Goal: Task Accomplishment & Management: Manage account settings

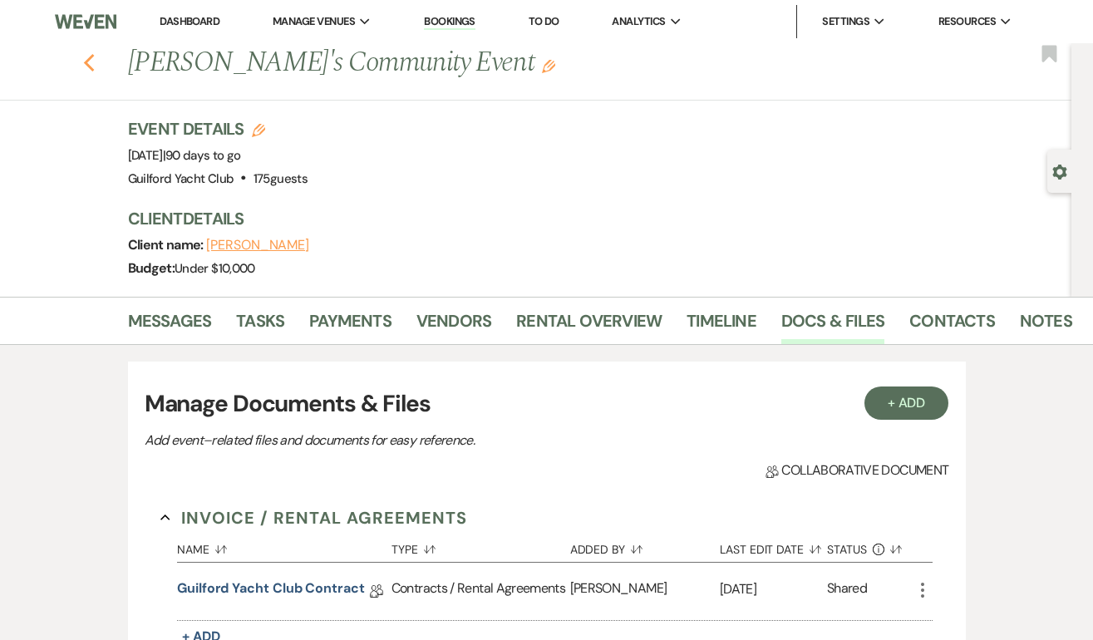
click at [88, 57] on use "button" at bounding box center [88, 63] width 11 height 18
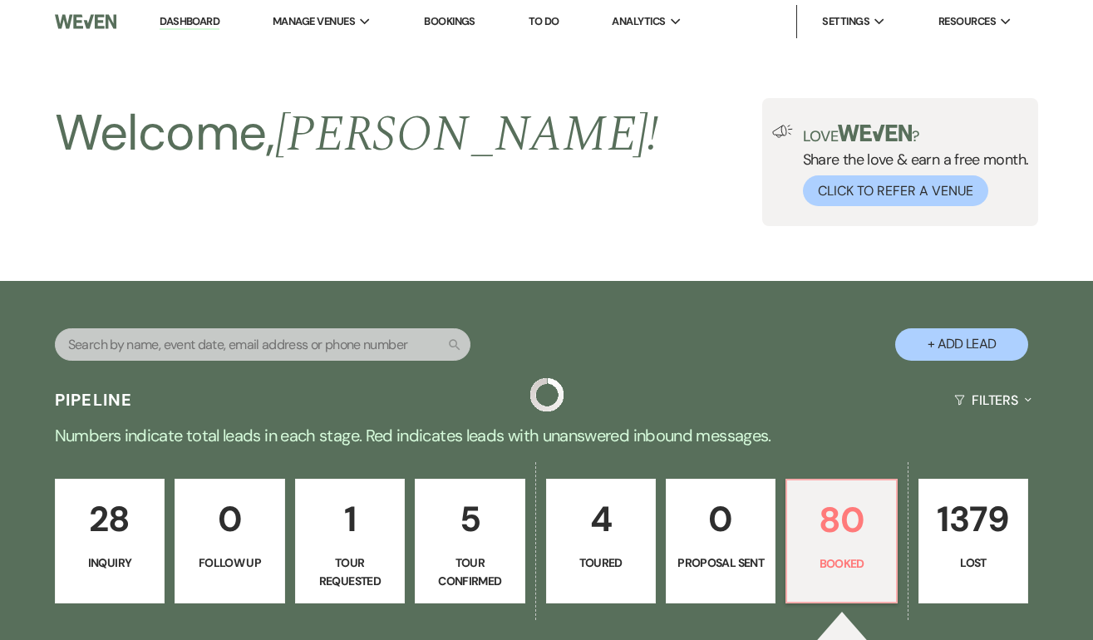
scroll to position [262, 0]
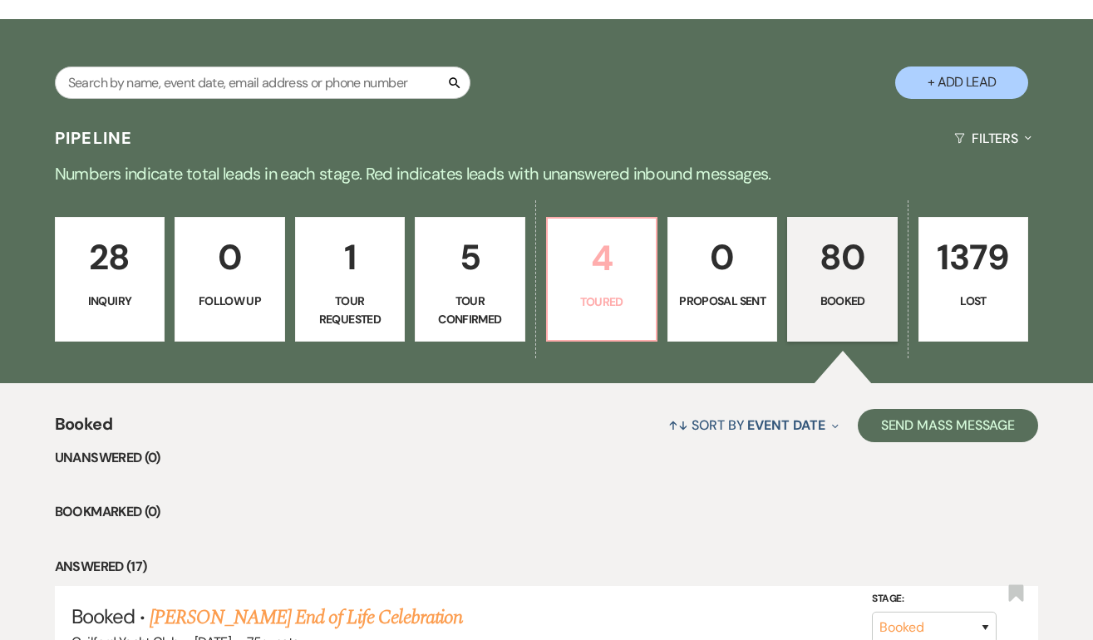
click at [598, 258] on p "4" at bounding box center [602, 258] width 88 height 56
select select "5"
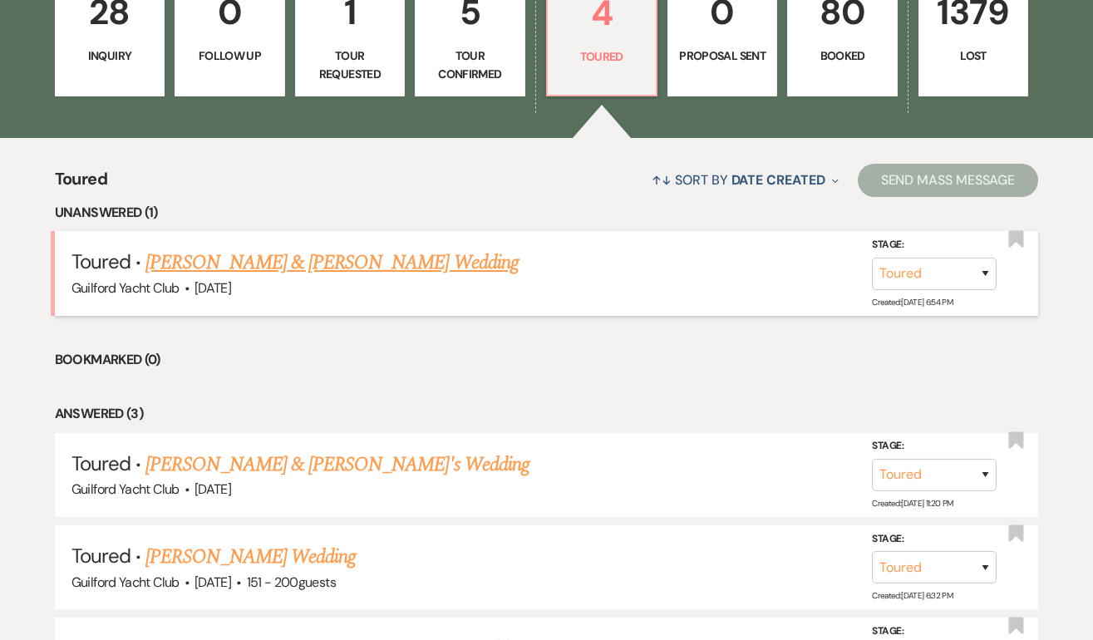
scroll to position [509, 0]
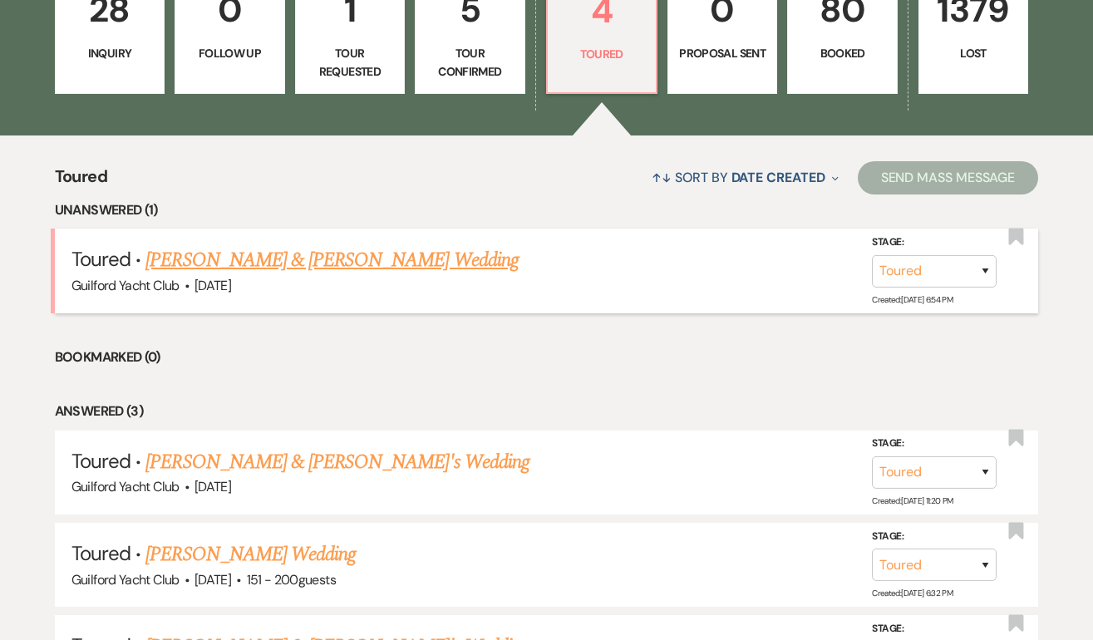
click at [293, 259] on link "[PERSON_NAME] & [PERSON_NAME] Wedding" at bounding box center [331, 260] width 372 height 30
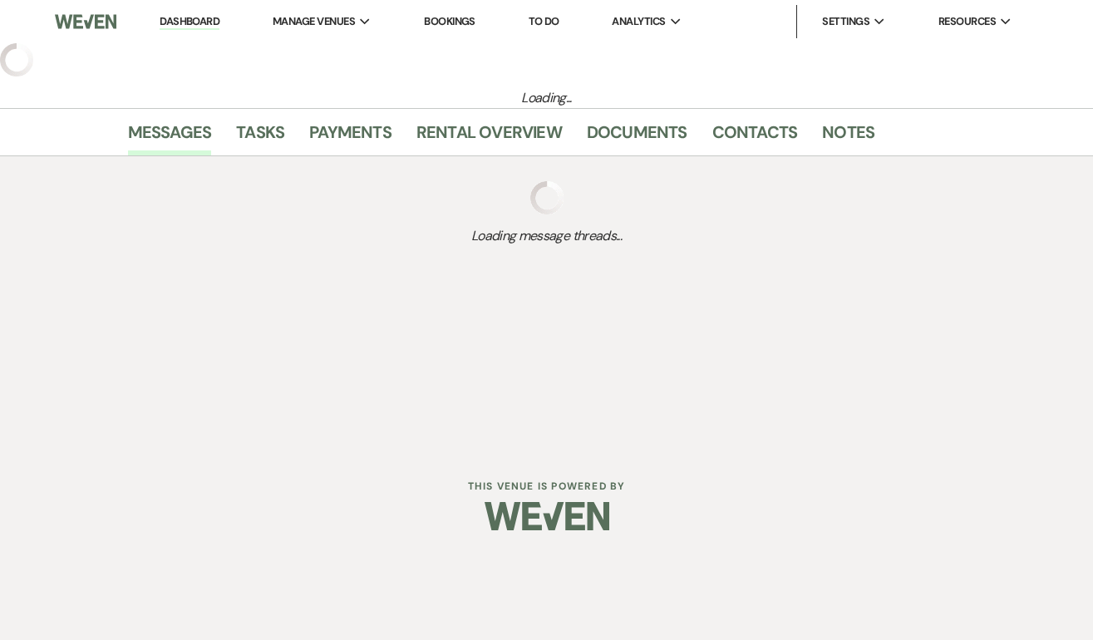
select select "5"
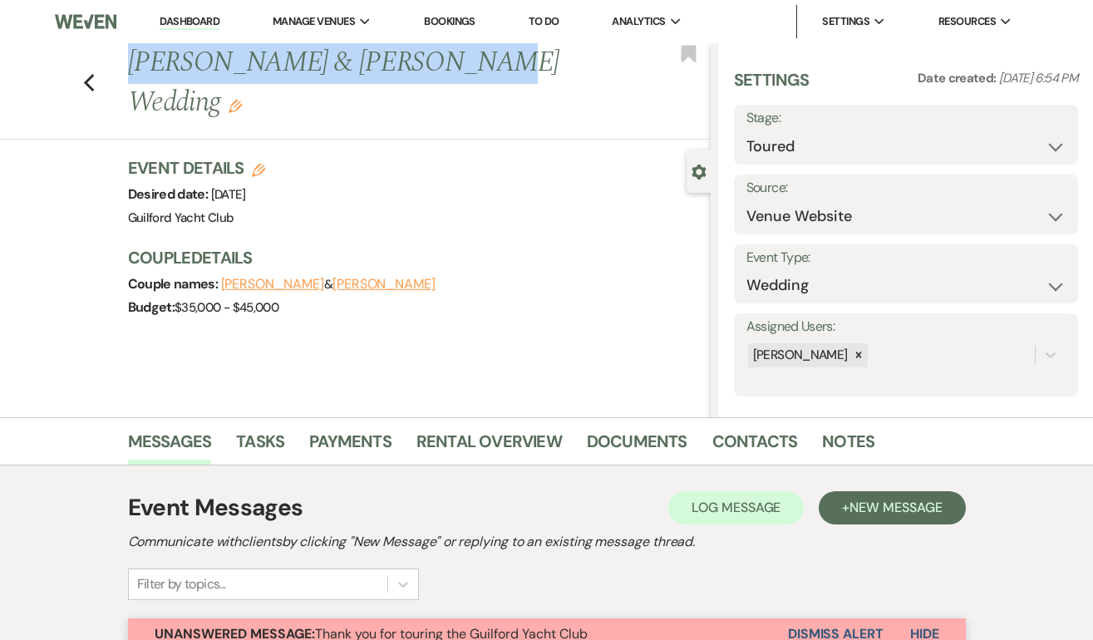
drag, startPoint x: 426, startPoint y: 70, endPoint x: 131, endPoint y: 54, distance: 294.6
click at [131, 54] on h1 "[PERSON_NAME] & [PERSON_NAME] Wedding Edit" at bounding box center [358, 82] width 460 height 79
copy h1 "[PERSON_NAME] & [PERSON_NAME]"
click at [87, 73] on icon "Previous" at bounding box center [89, 83] width 12 height 20
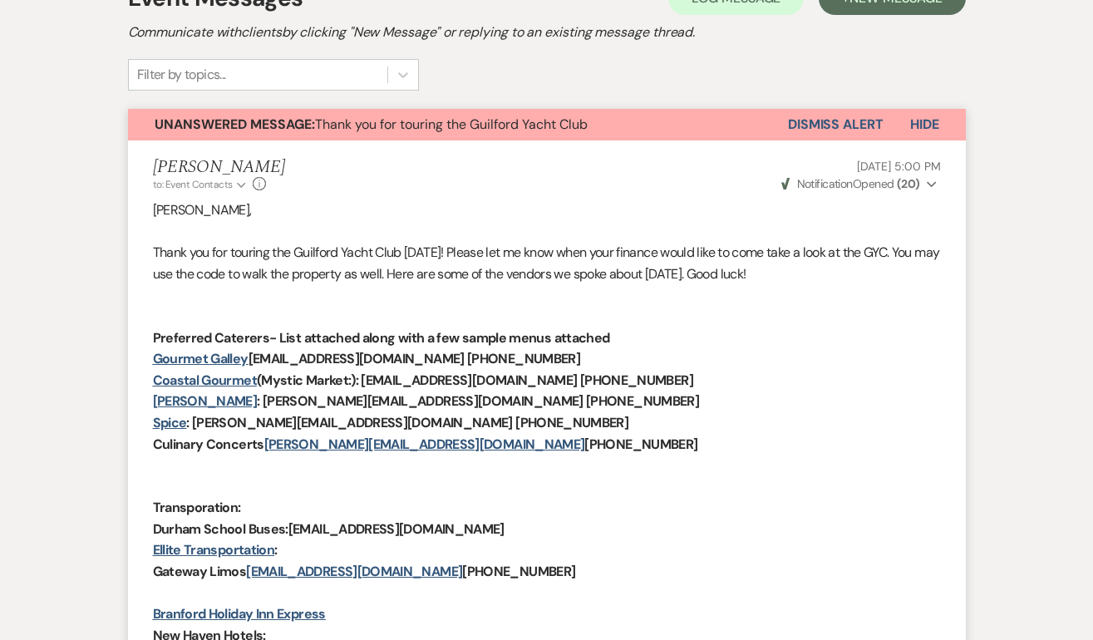
select select "5"
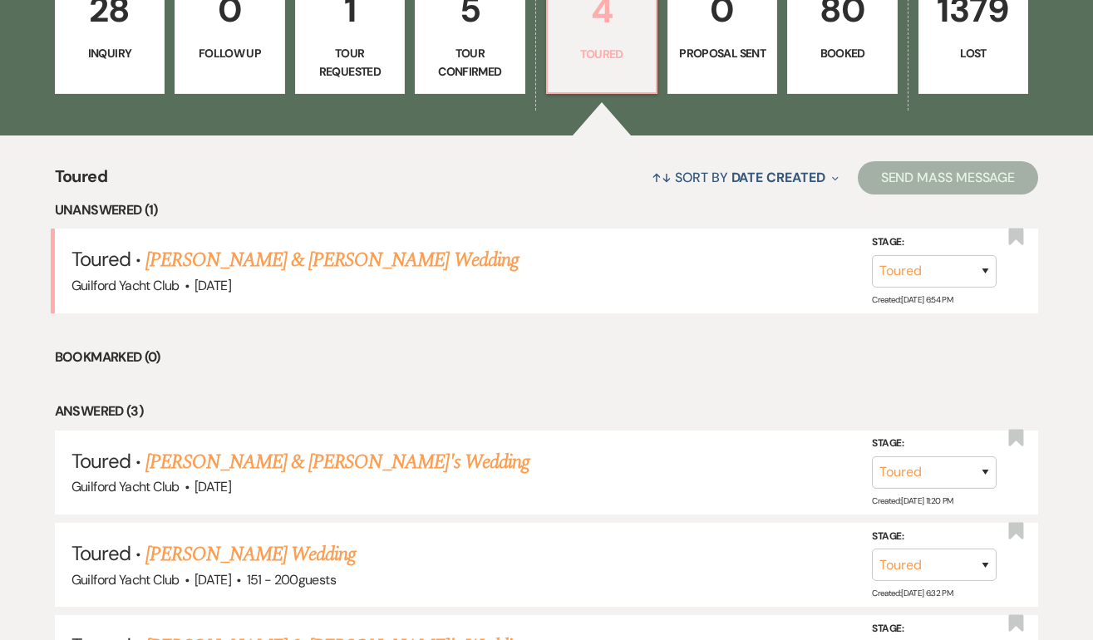
click at [633, 37] on p "4" at bounding box center [602, 11] width 88 height 56
click at [588, 57] on p "Toured" at bounding box center [602, 54] width 88 height 18
click at [587, 33] on p "4" at bounding box center [602, 11] width 88 height 56
click at [403, 263] on link "[PERSON_NAME] & [PERSON_NAME] Wedding" at bounding box center [331, 260] width 372 height 30
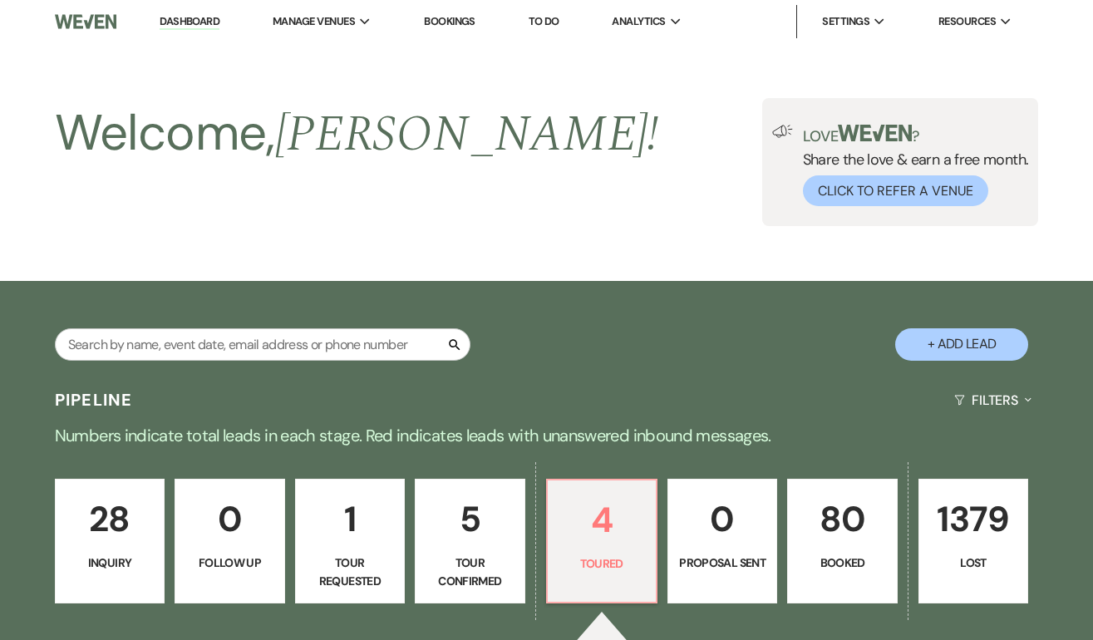
select select "5"
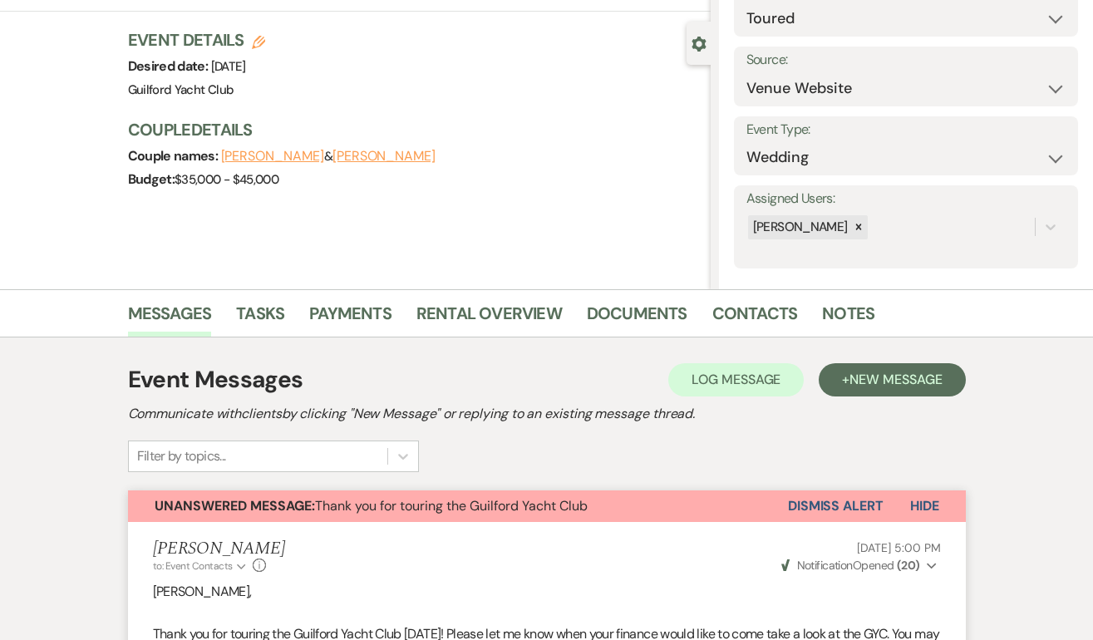
scroll to position [337, 0]
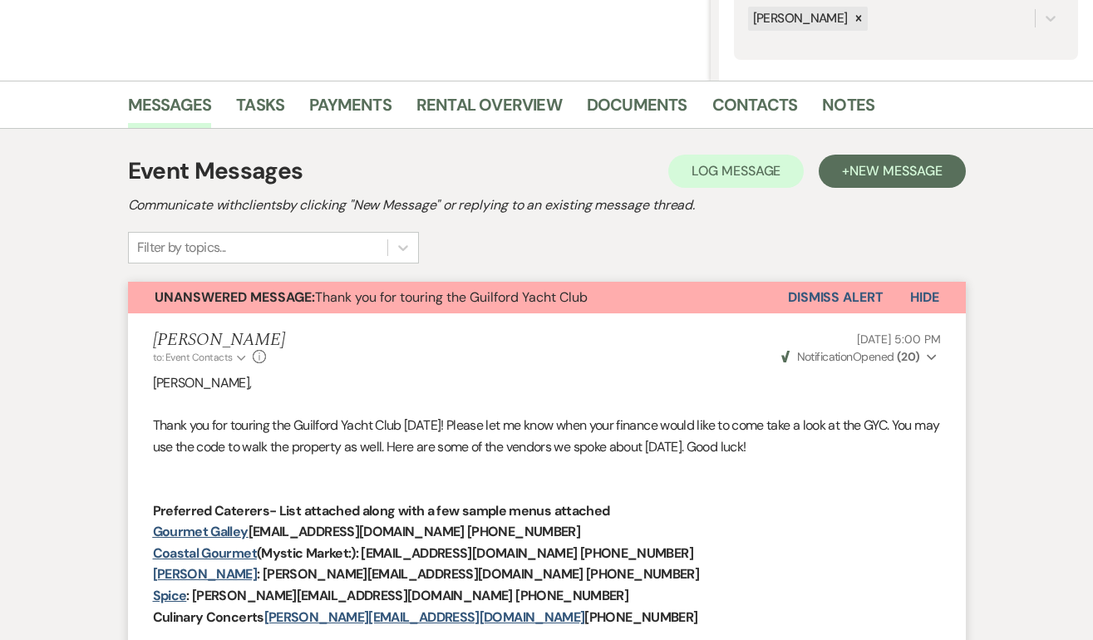
click at [843, 303] on button "Dismiss Alert" at bounding box center [836, 298] width 96 height 32
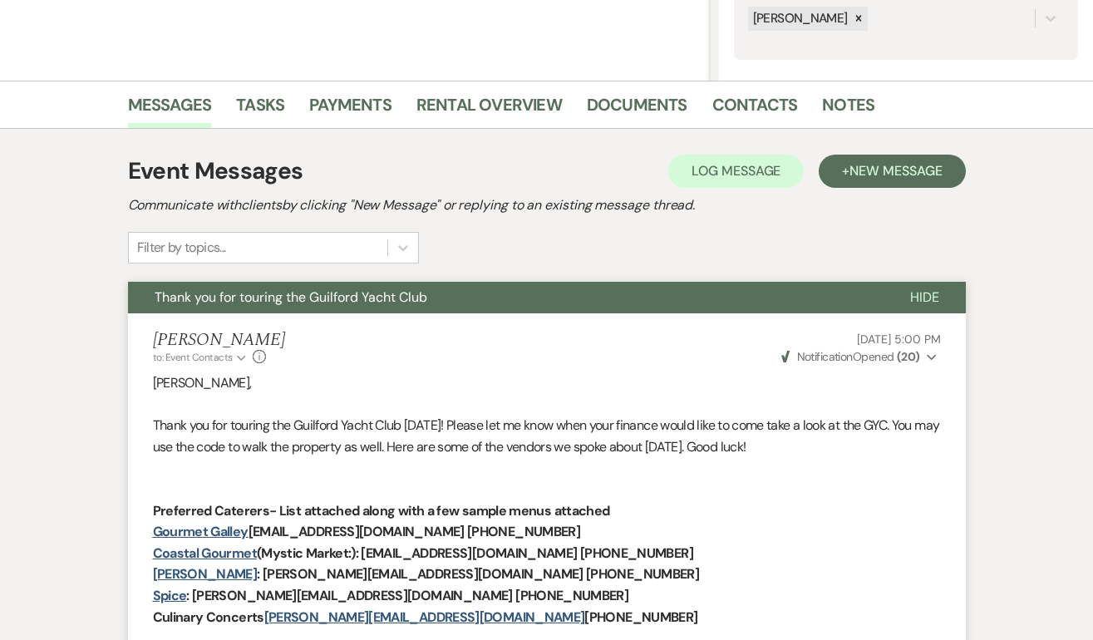
scroll to position [0, 0]
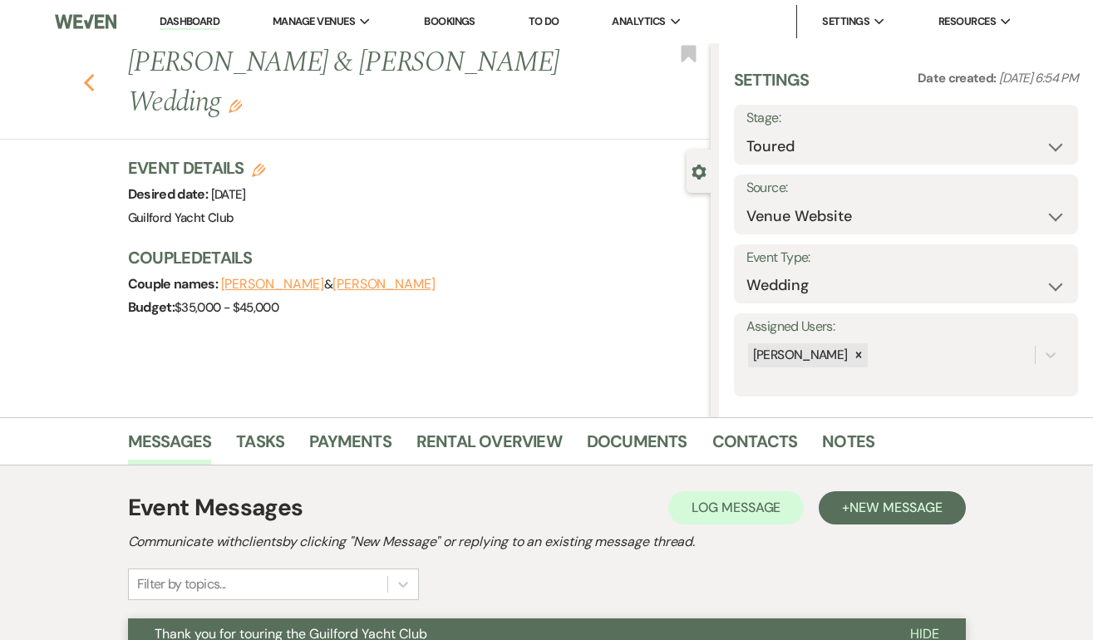
click at [86, 73] on icon "Previous" at bounding box center [89, 83] width 12 height 20
select select "5"
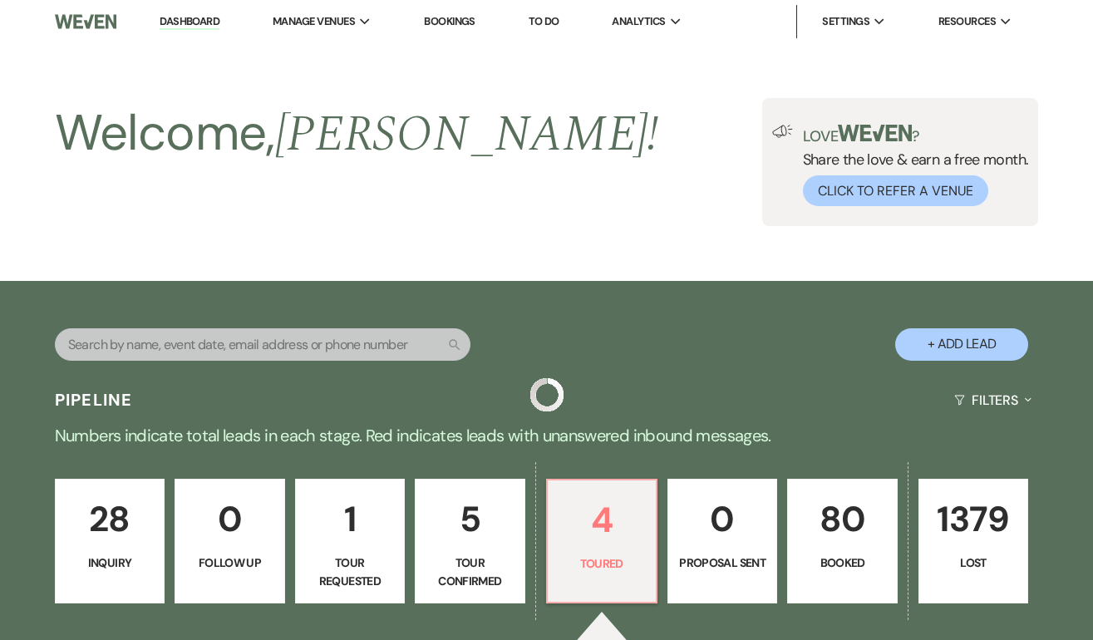
scroll to position [509, 0]
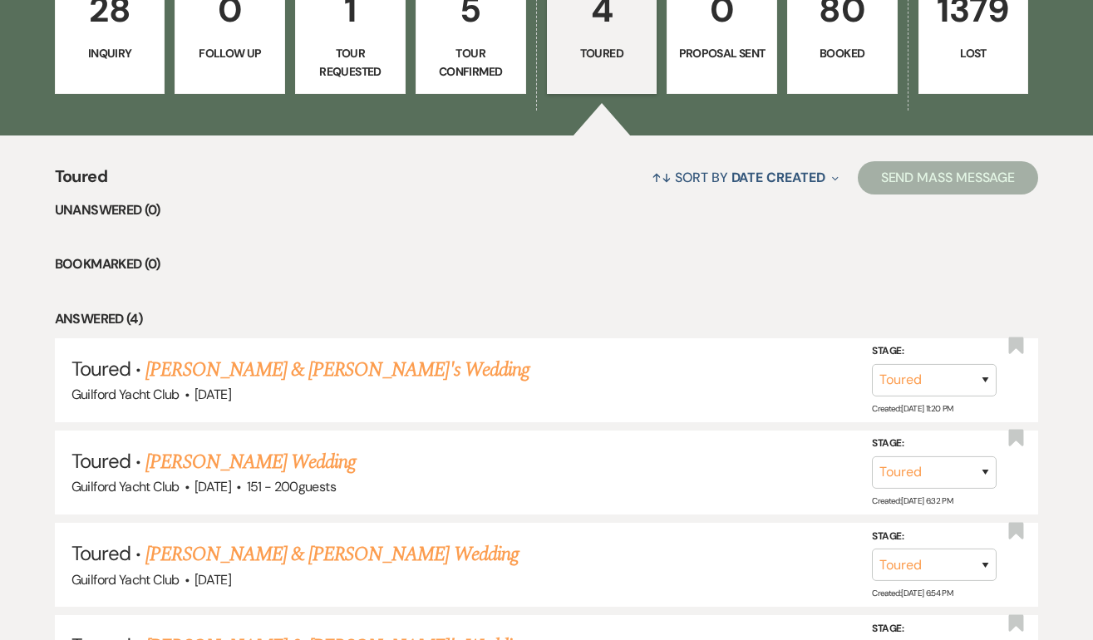
click at [586, 57] on p "Toured" at bounding box center [602, 53] width 89 height 18
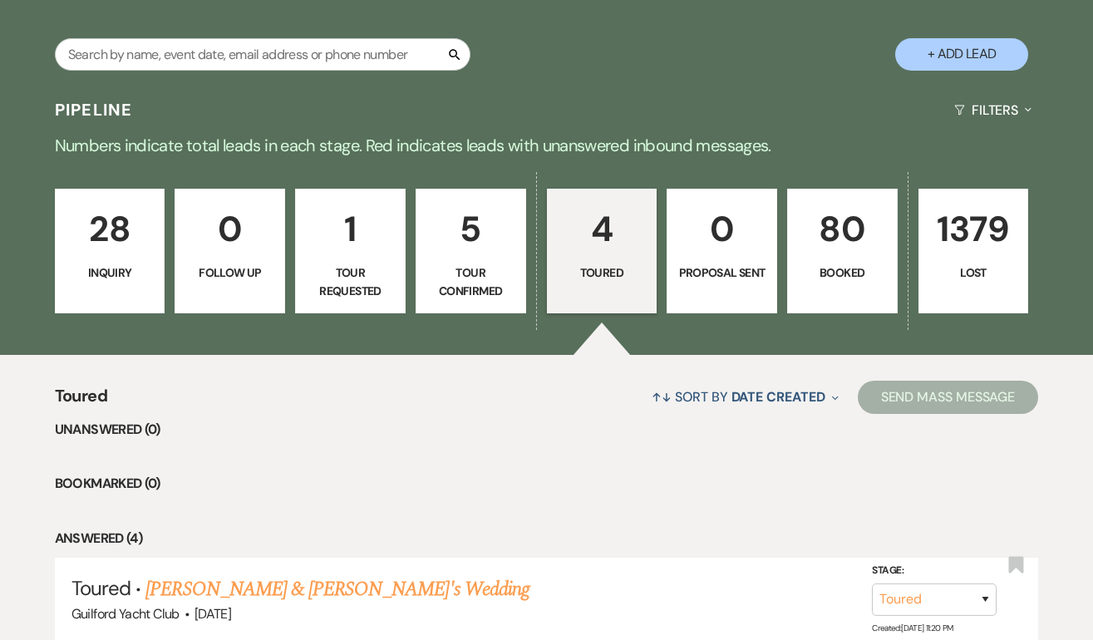
scroll to position [0, 0]
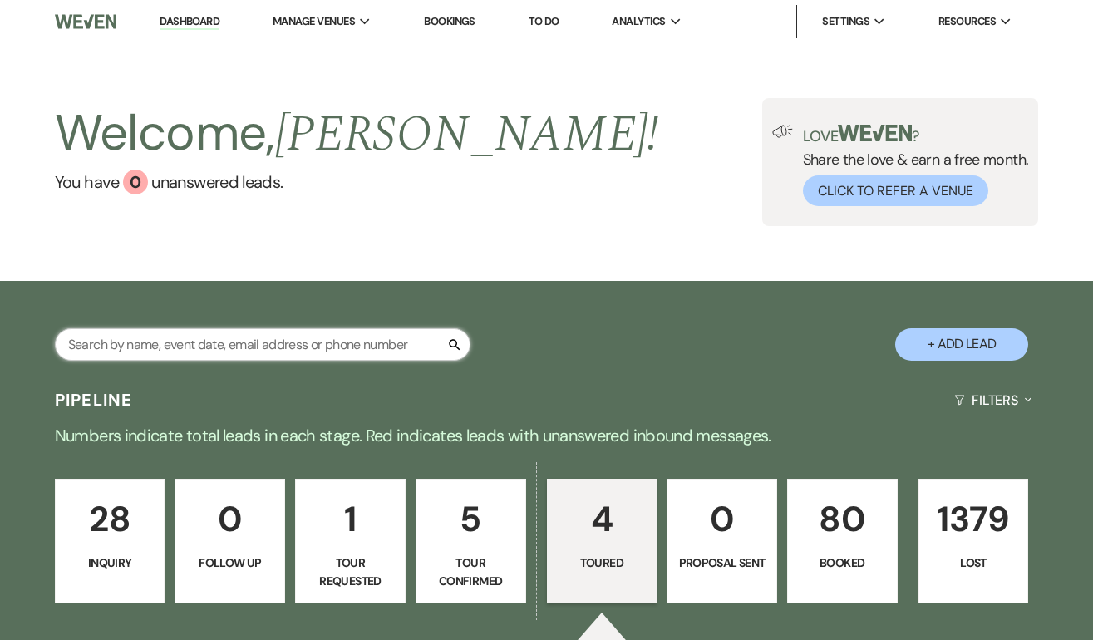
click at [224, 345] on input "text" at bounding box center [263, 344] width 416 height 32
type input "sum"
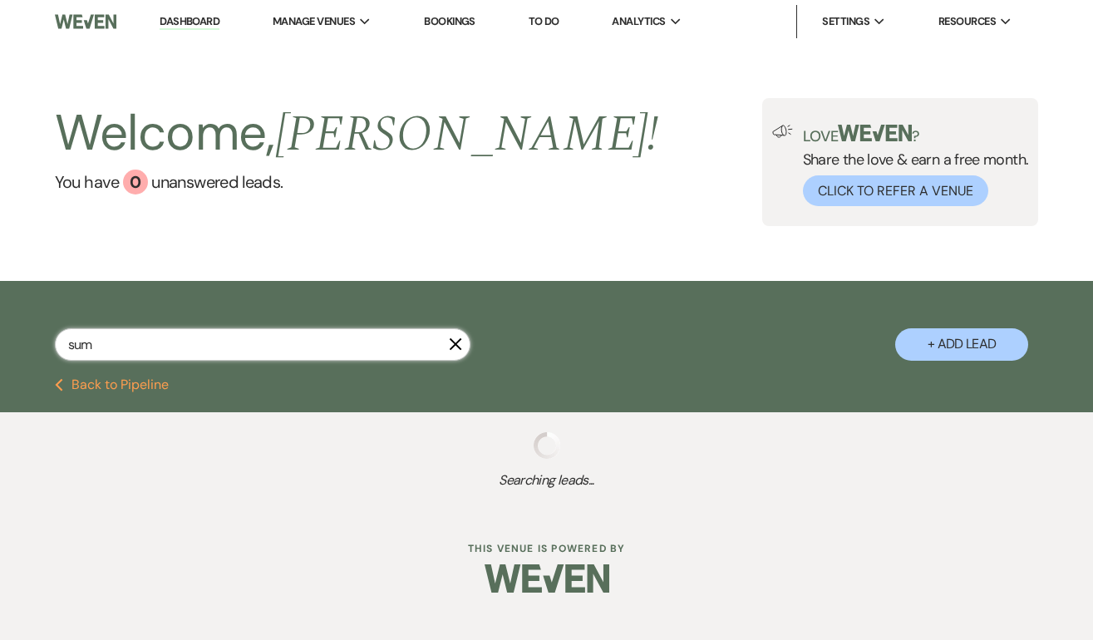
select select "8"
select select "5"
select select "4"
select select "8"
select select "7"
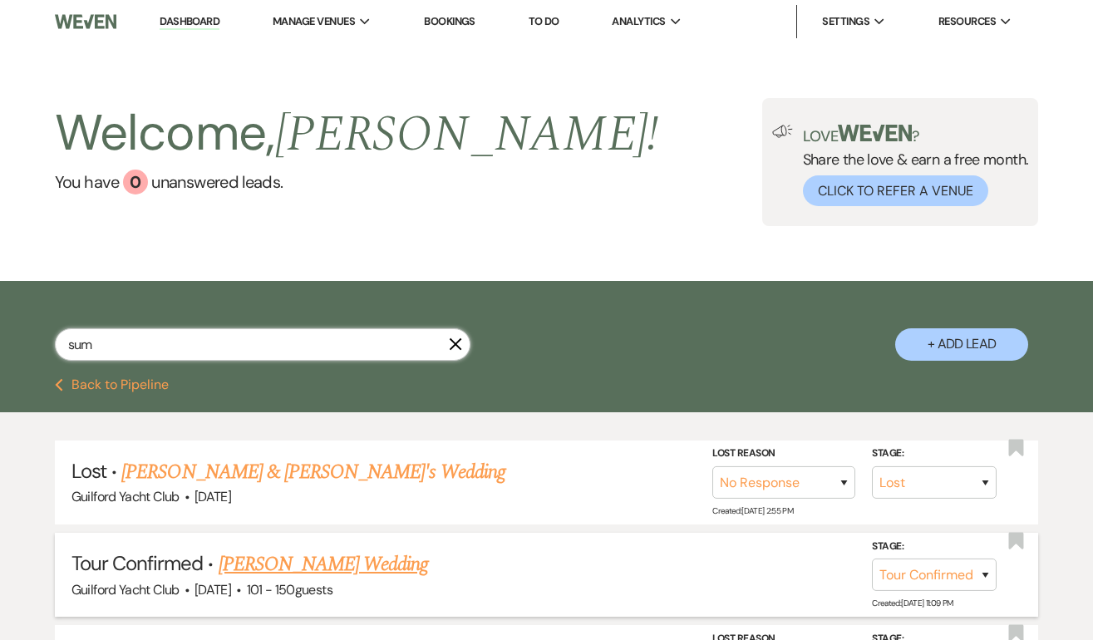
type input "sum"
click at [297, 563] on link "[PERSON_NAME] Wedding" at bounding box center [324, 564] width 210 height 30
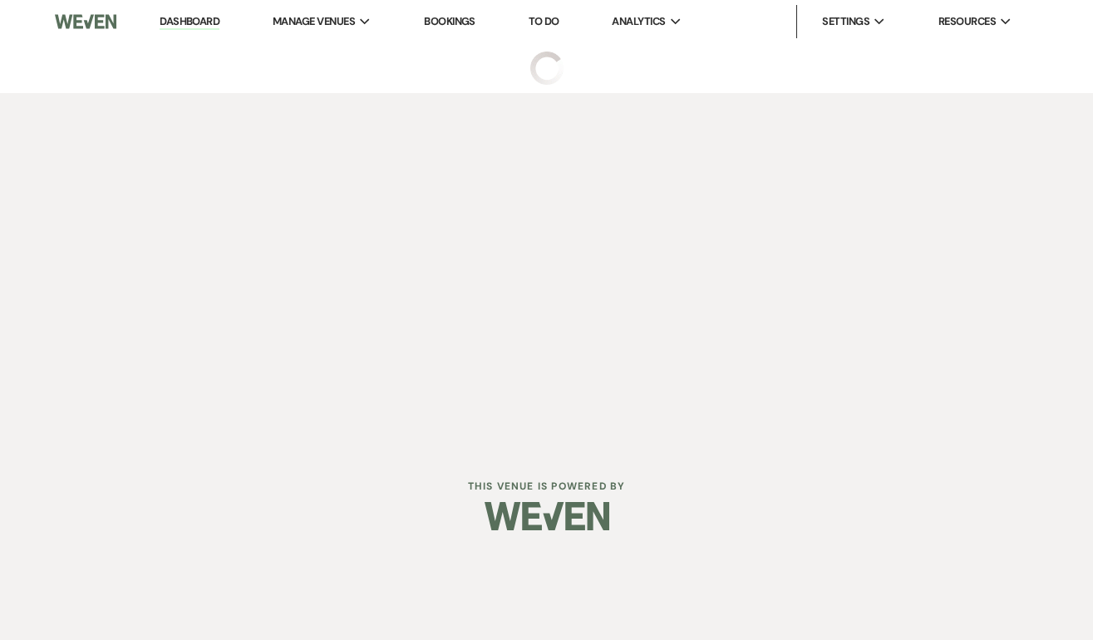
select select "4"
select select "2"
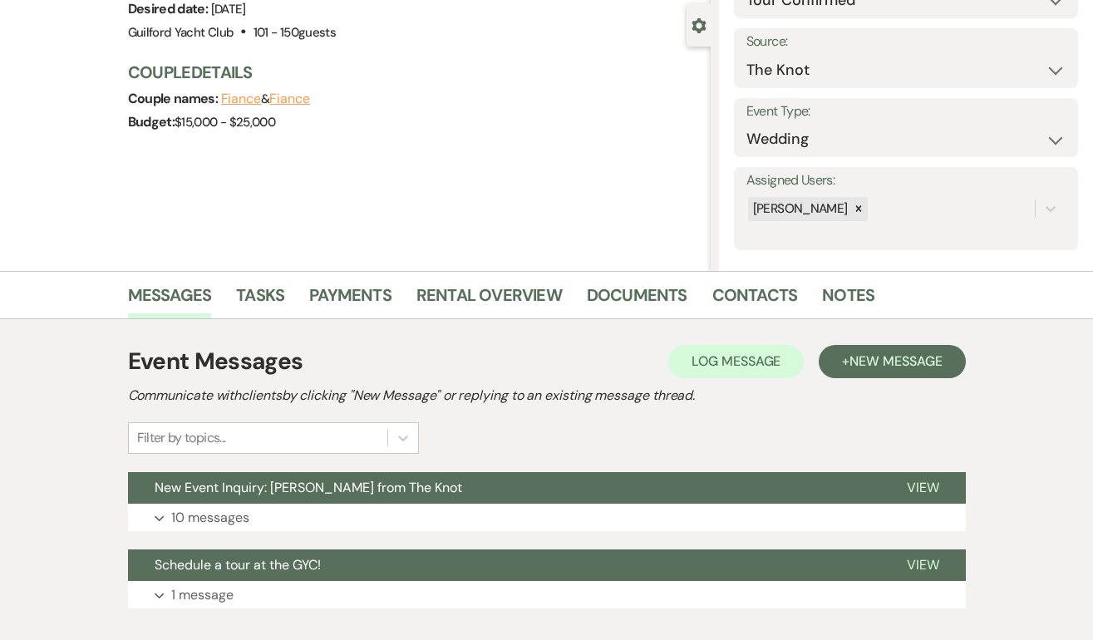
scroll to position [247, 0]
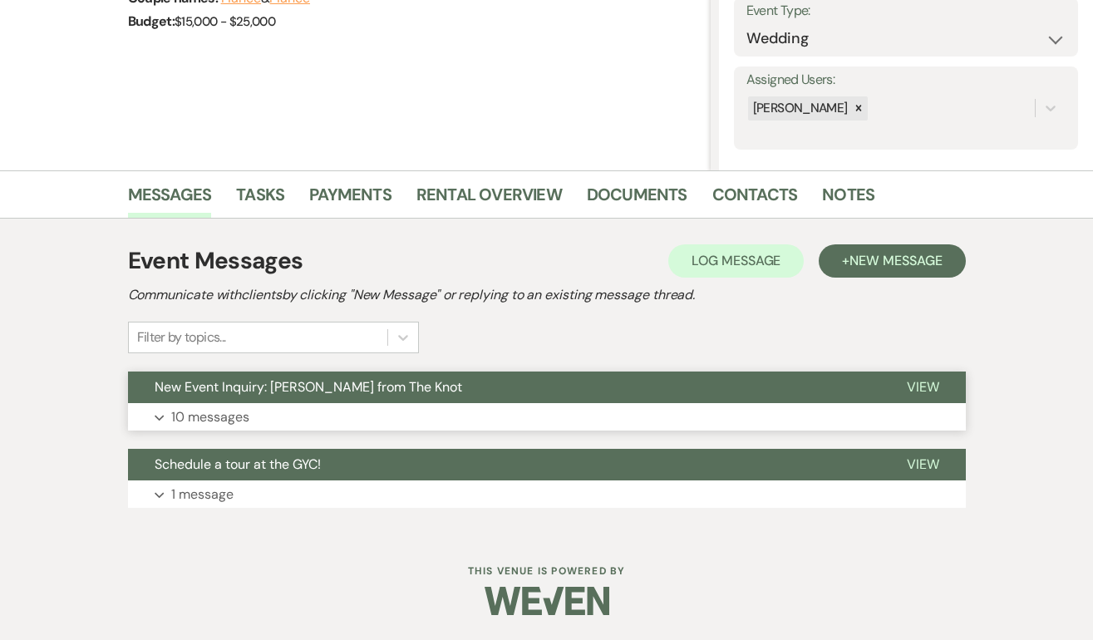
click at [926, 385] on span "View" at bounding box center [923, 386] width 32 height 17
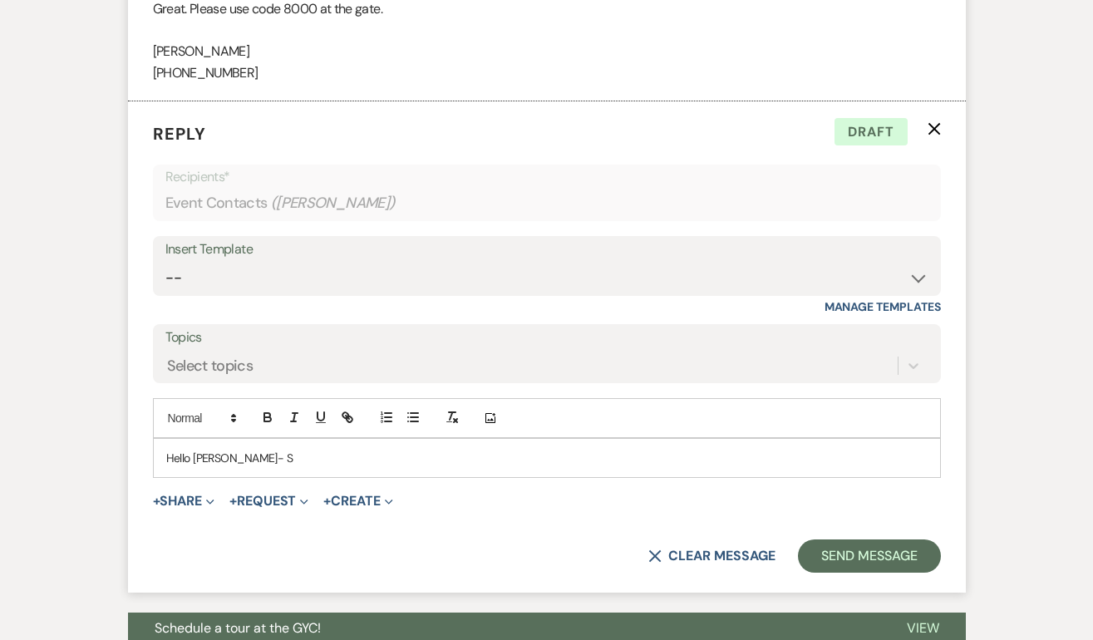
scroll to position [3260, 0]
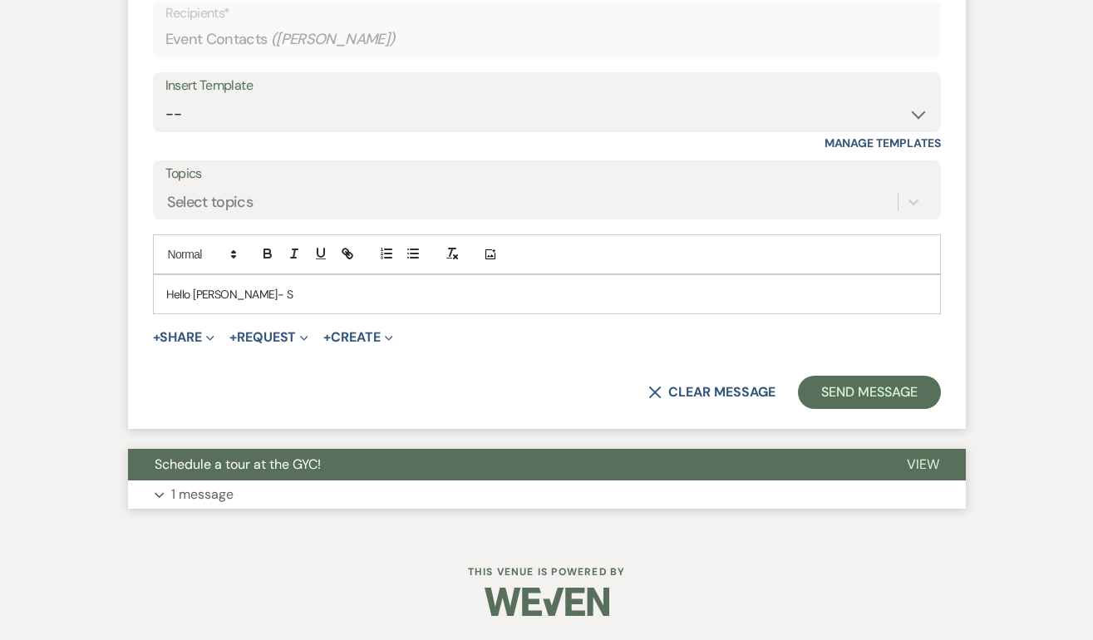
click at [913, 465] on span "View" at bounding box center [923, 463] width 32 height 17
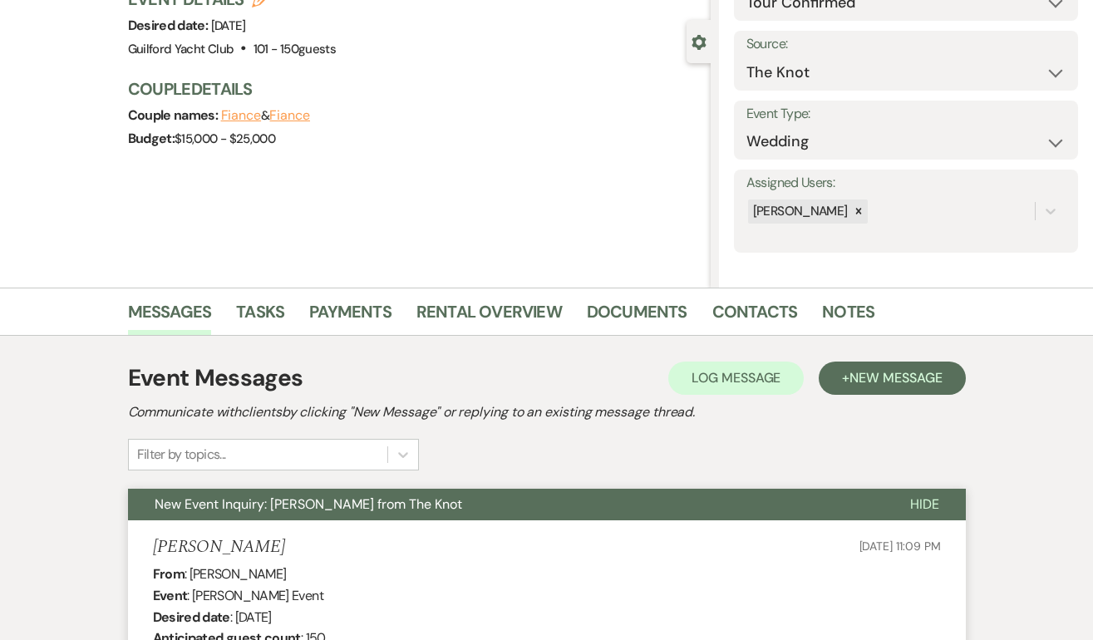
scroll to position [0, 0]
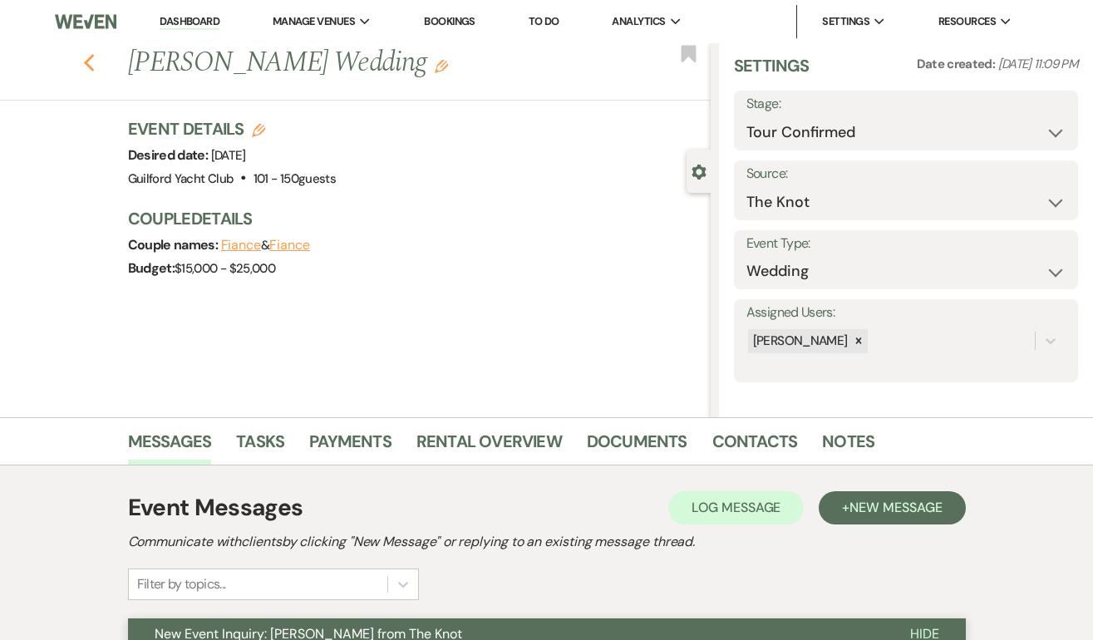
click at [90, 62] on icon "Previous" at bounding box center [89, 63] width 12 height 20
select select "8"
select select "5"
select select "4"
select select "8"
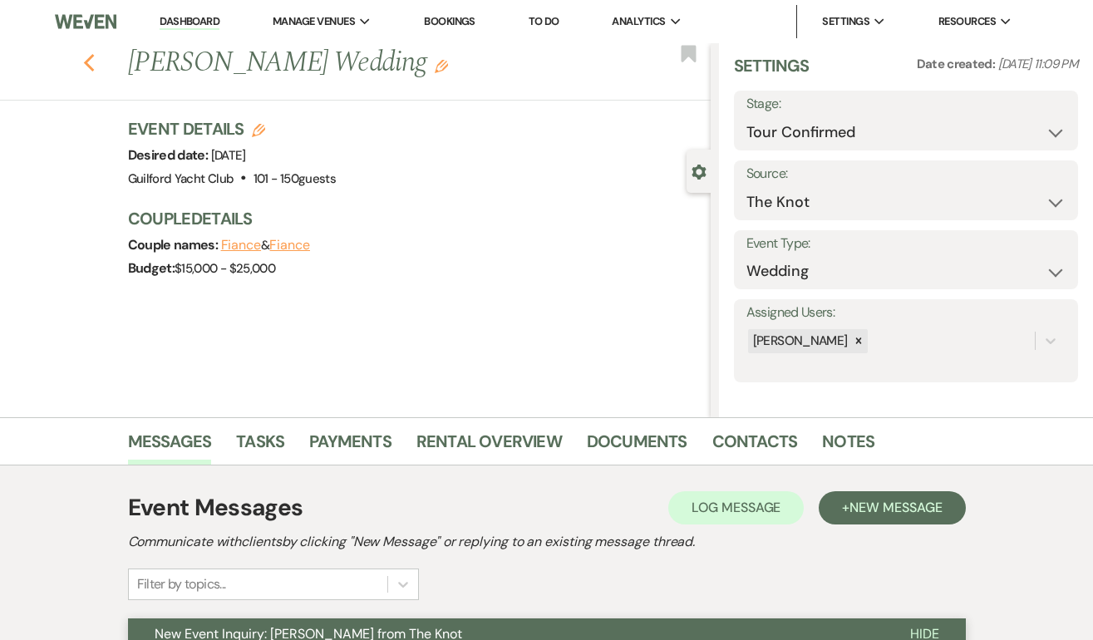
select select "7"
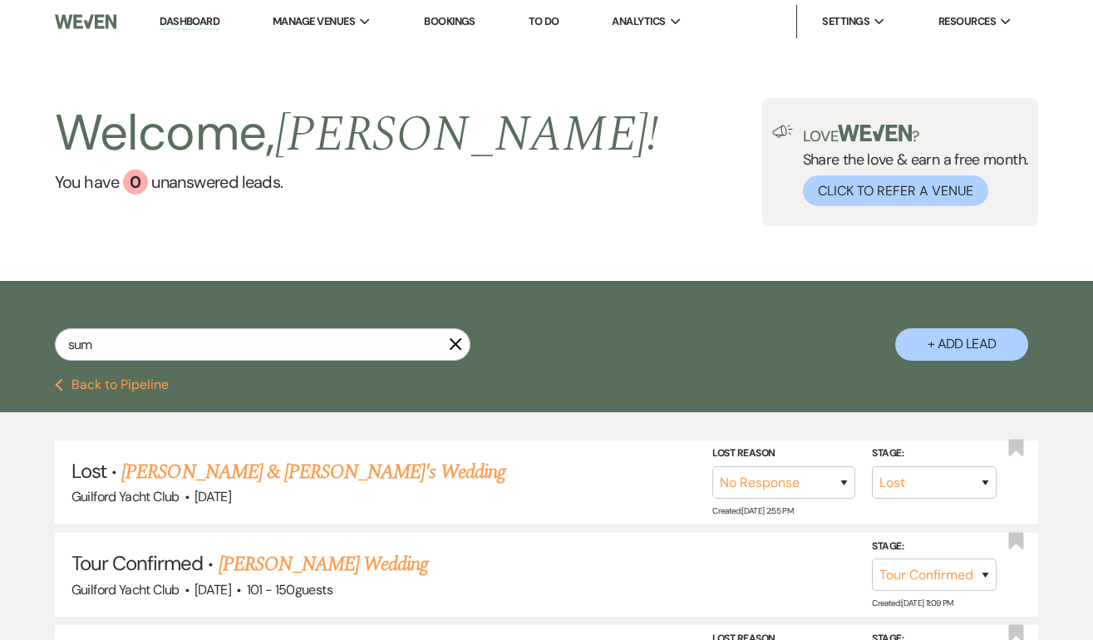
click at [142, 375] on div "sum X + Add Lead" at bounding box center [546, 329] width 1093 height 97
click at [140, 384] on button "Previous Back to Pipeline" at bounding box center [112, 384] width 114 height 13
select select "5"
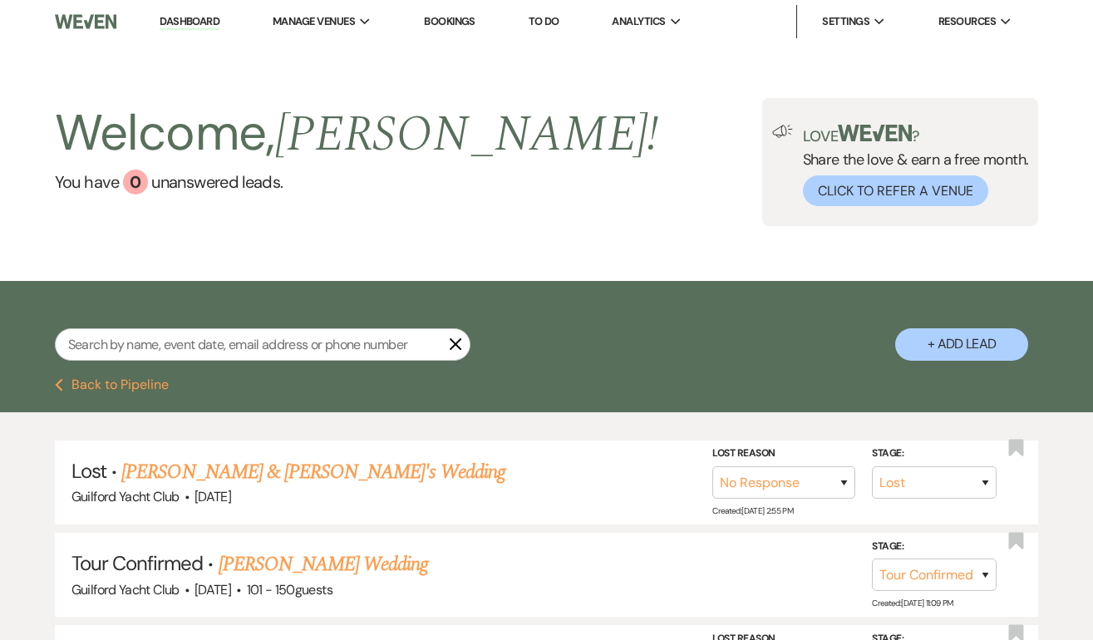
select select "5"
